Goal: Task Accomplishment & Management: Use online tool/utility

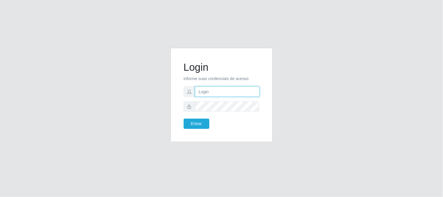
click at [195, 88] on input "text" at bounding box center [227, 91] width 64 height 10
type input "[EMAIL_ADDRESS][DOMAIN_NAME]"
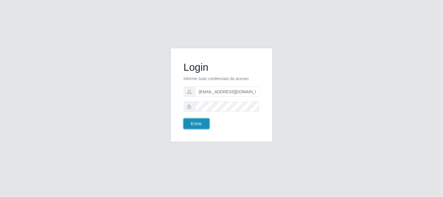
click at [199, 124] on button "Entrar" at bounding box center [197, 123] width 26 height 10
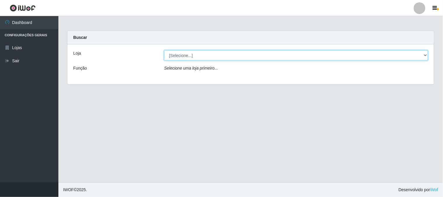
click at [424, 55] on select "[Selecione...] Queiroz Atacadão - [GEOGRAPHIC_DATA]" at bounding box center [296, 55] width 264 height 10
select select "464"
click at [164, 50] on select "[Selecione...] Queiroz Atacadão - [GEOGRAPHIC_DATA]" at bounding box center [296, 55] width 264 height 10
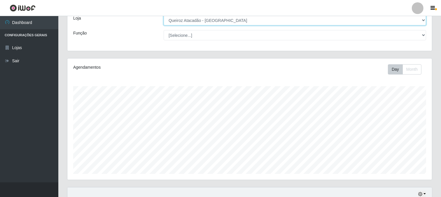
scroll to position [139, 0]
